Goal: Information Seeking & Learning: Learn about a topic

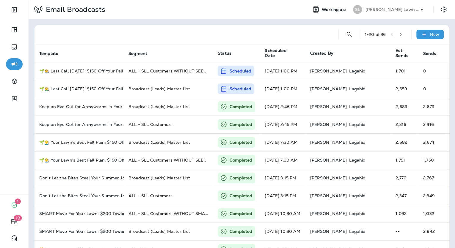
click at [368, 7] on p "[PERSON_NAME] Lawn & Landscape" at bounding box center [393, 9] width 54 height 5
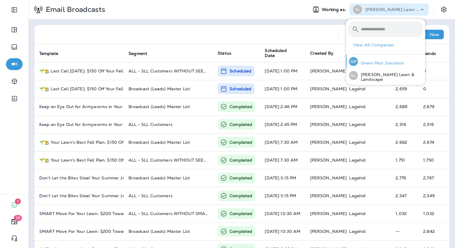
click at [379, 63] on p "Green Pest Solutions" at bounding box center [381, 63] width 46 height 5
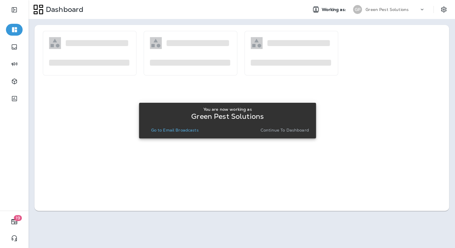
click at [284, 130] on p "Continue to Dashboard" at bounding box center [285, 130] width 49 height 5
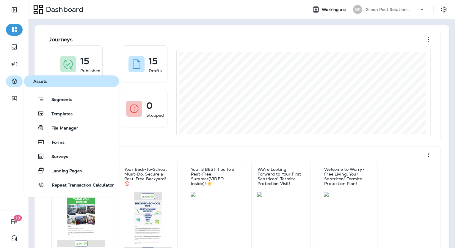
click at [15, 80] on icon "button" at bounding box center [14, 82] width 5 height 6
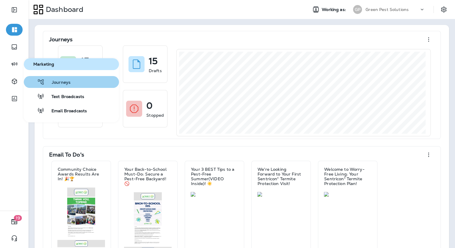
click at [50, 82] on span "Journeys" at bounding box center [58, 83] width 26 height 6
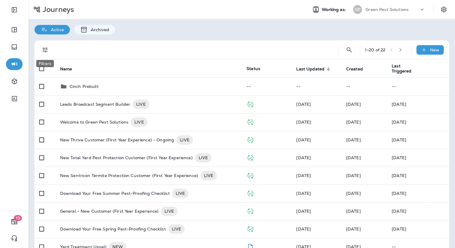
click at [49, 49] on button "Filters" at bounding box center [45, 50] width 12 height 12
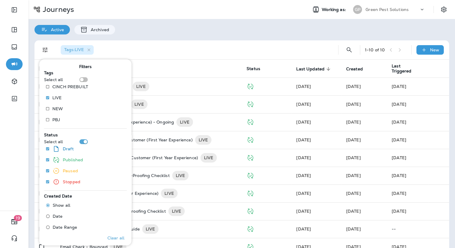
click at [171, 8] on div "Journeys" at bounding box center [166, 10] width 274 height 12
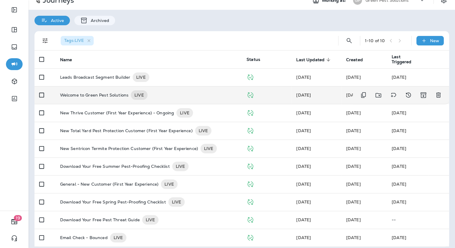
scroll to position [14, 0]
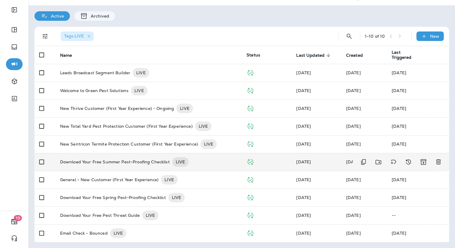
click at [110, 165] on p "Download Your Free Summer Pest-Proofing Checklist" at bounding box center [115, 162] width 110 height 10
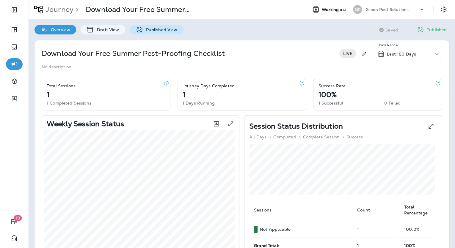
click at [155, 32] on div "Published View" at bounding box center [157, 30] width 54 height 10
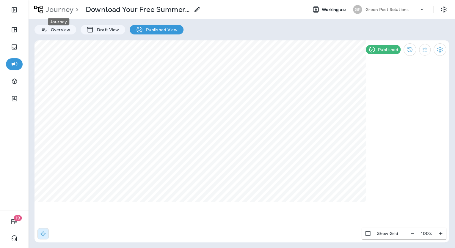
click at [58, 11] on p "Journey" at bounding box center [58, 9] width 30 height 9
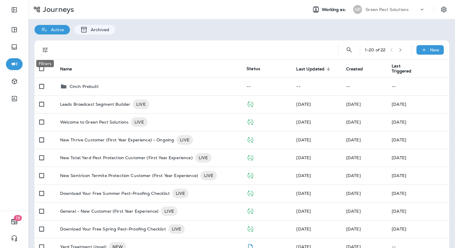
click at [42, 46] on icon "Filters" at bounding box center [45, 49] width 7 height 7
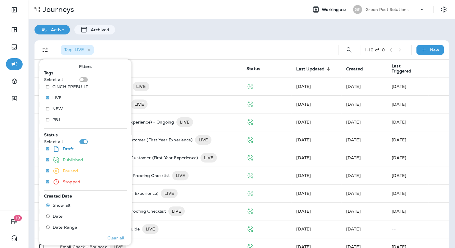
click at [191, 33] on div "Active Archived" at bounding box center [242, 26] width 427 height 15
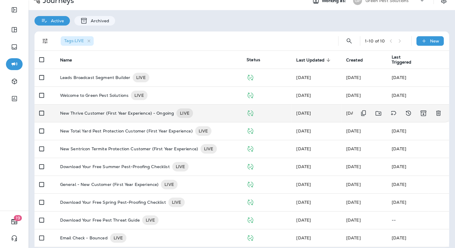
scroll to position [14, 0]
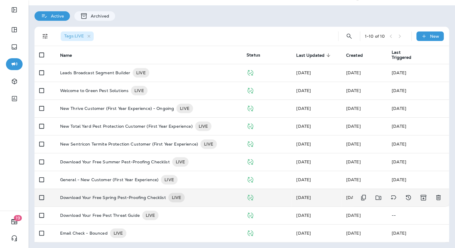
click at [144, 199] on p "Download Your Free Spring Pest-Proofing Checklist" at bounding box center [113, 198] width 106 height 10
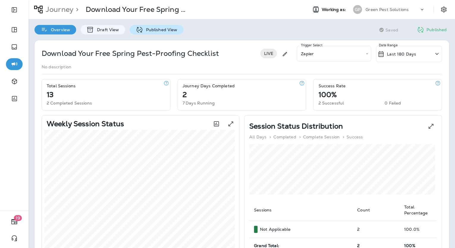
click at [157, 28] on p "Published View" at bounding box center [160, 29] width 35 height 5
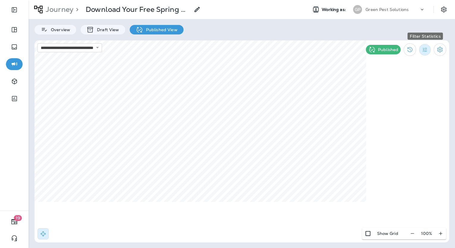
click at [428, 51] on icon "Filter Statistics" at bounding box center [425, 50] width 6 height 6
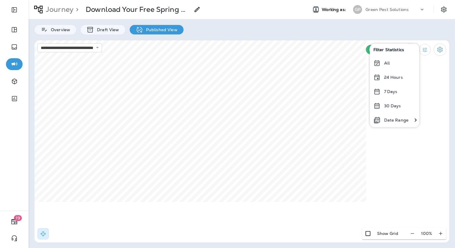
click at [397, 62] on div "All" at bounding box center [394, 63] width 49 height 14
